Goal: Task Accomplishment & Management: Complete application form

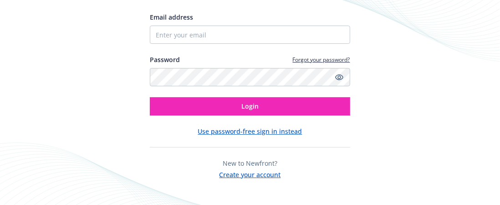
click at [273, 177] on button "Create your account" at bounding box center [251, 173] width 62 height 11
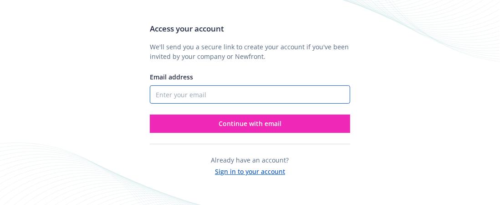
click at [219, 93] on input "Email address" at bounding box center [250, 94] width 200 height 18
type input "[EMAIL_ADDRESS][DOMAIN_NAME]"
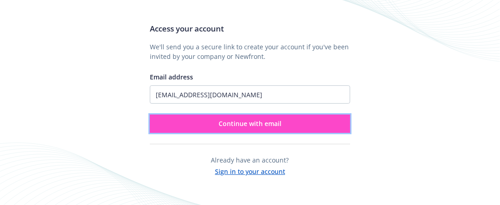
click at [228, 125] on span "Continue with email" at bounding box center [250, 123] width 63 height 9
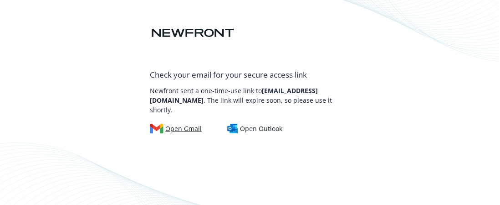
click at [194, 124] on div "Open Gmail" at bounding box center [176, 129] width 52 height 10
